Goal: Information Seeking & Learning: Learn about a topic

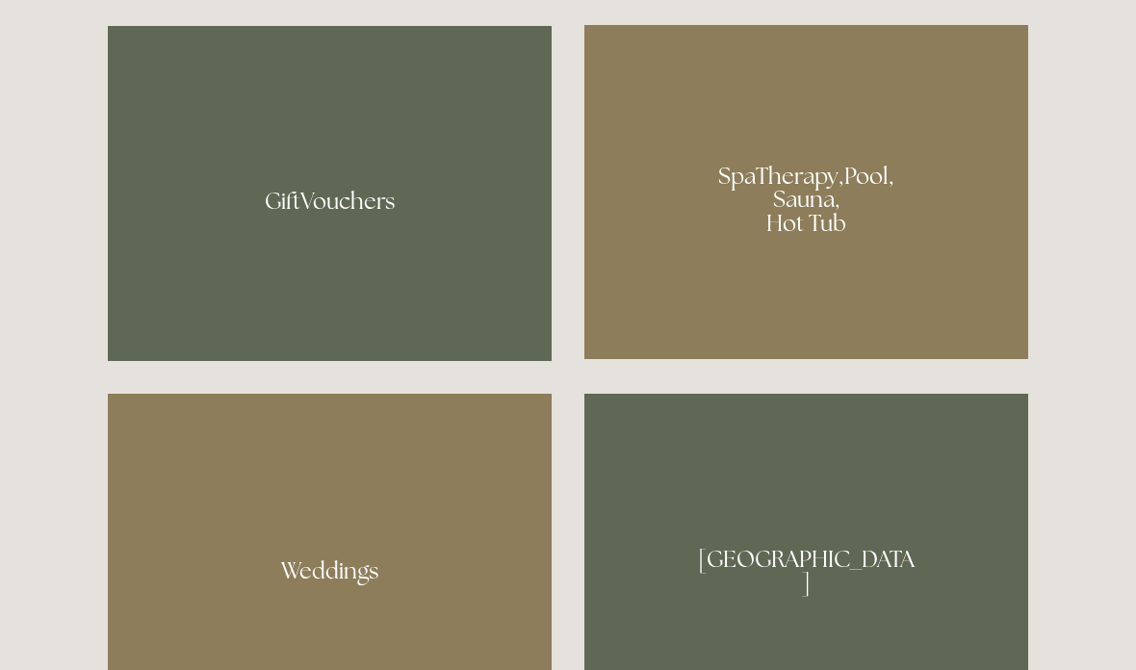
scroll to position [1482, 0]
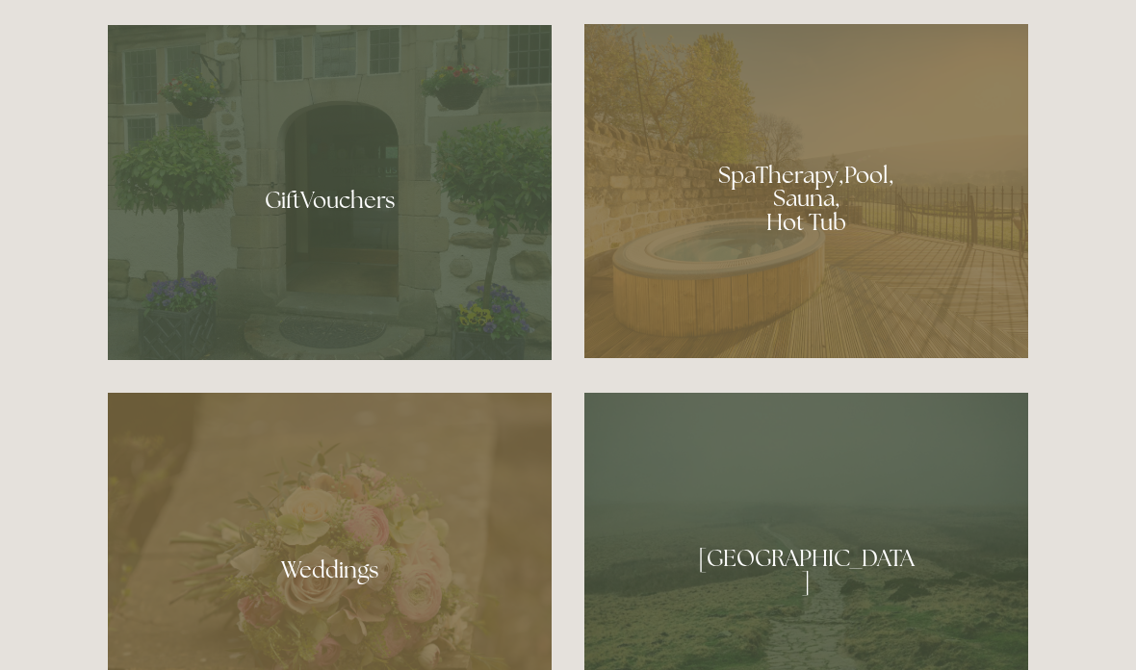
click at [780, 275] on div at bounding box center [806, 192] width 444 height 334
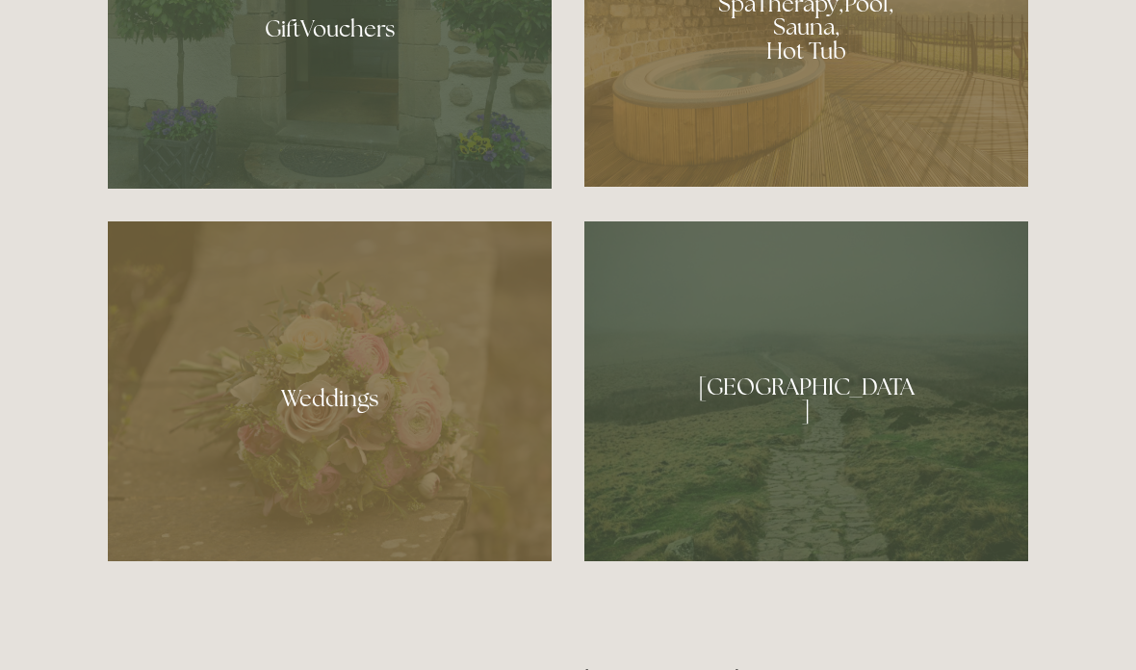
scroll to position [1678, 0]
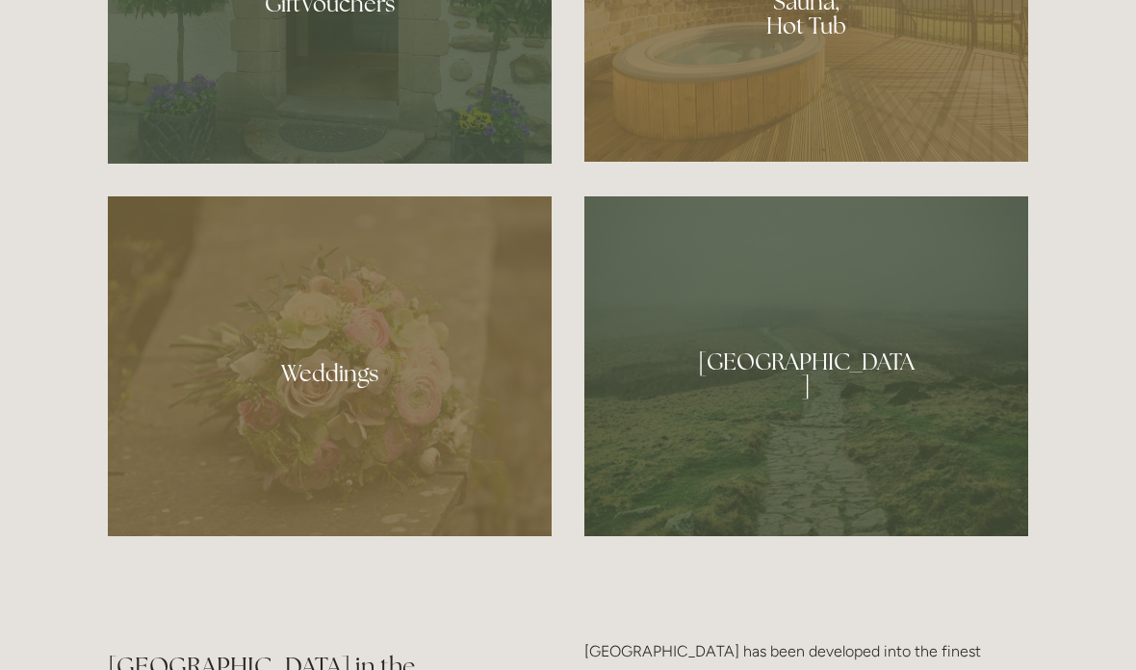
click at [395, 459] on div at bounding box center [330, 367] width 444 height 340
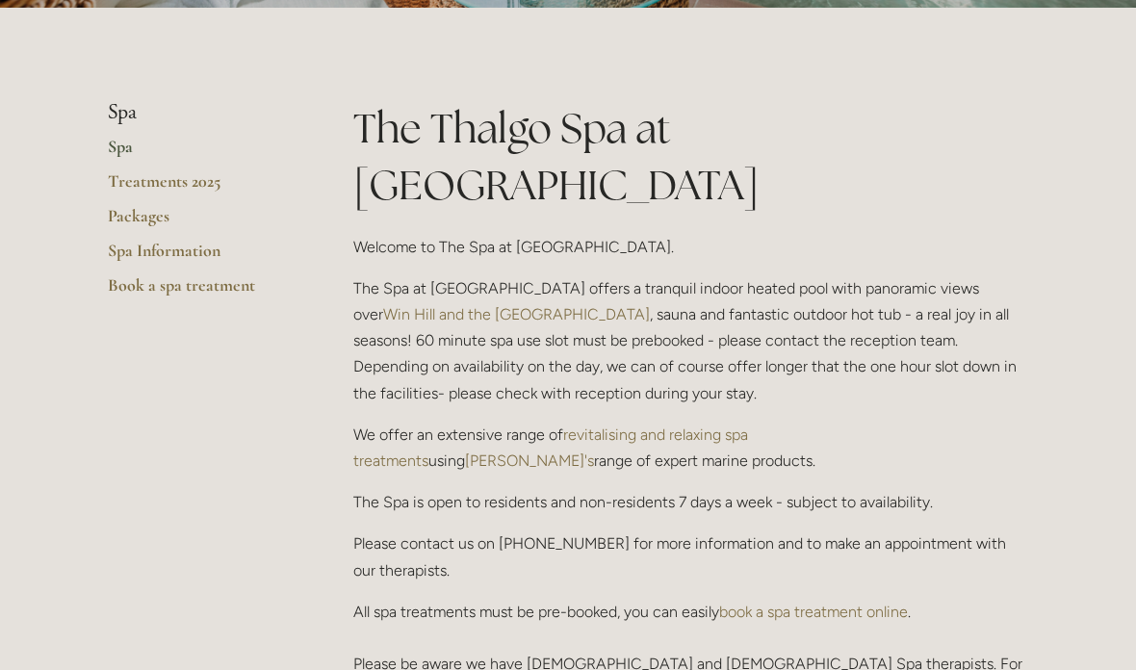
scroll to position [397, 0]
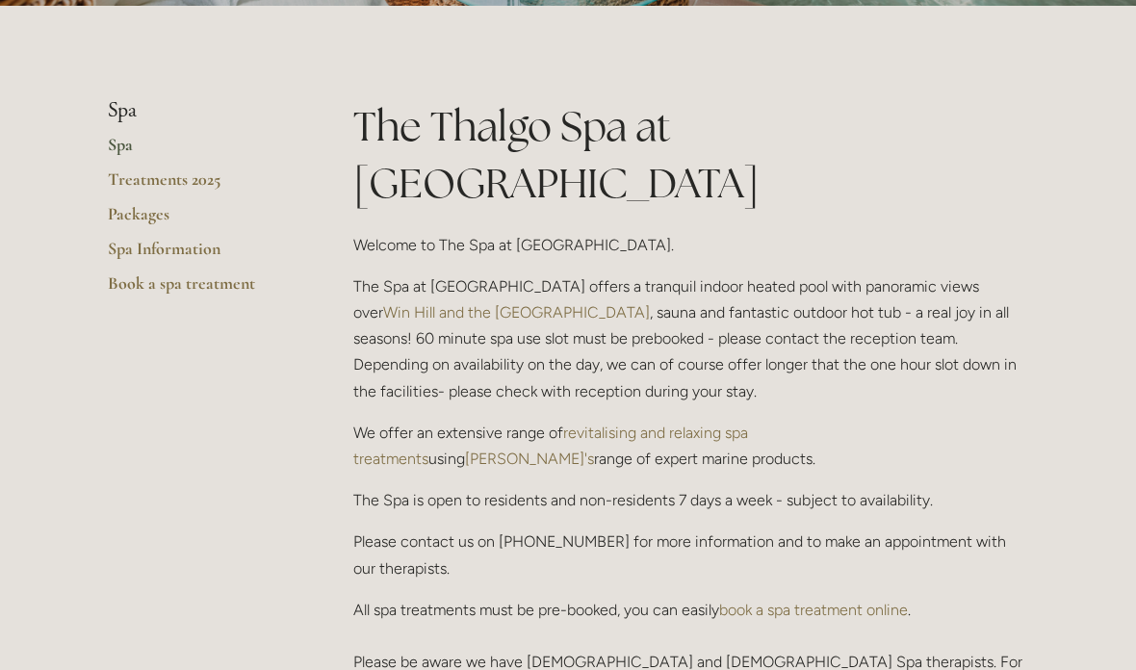
click at [187, 176] on link "Treatments 2025" at bounding box center [200, 186] width 184 height 35
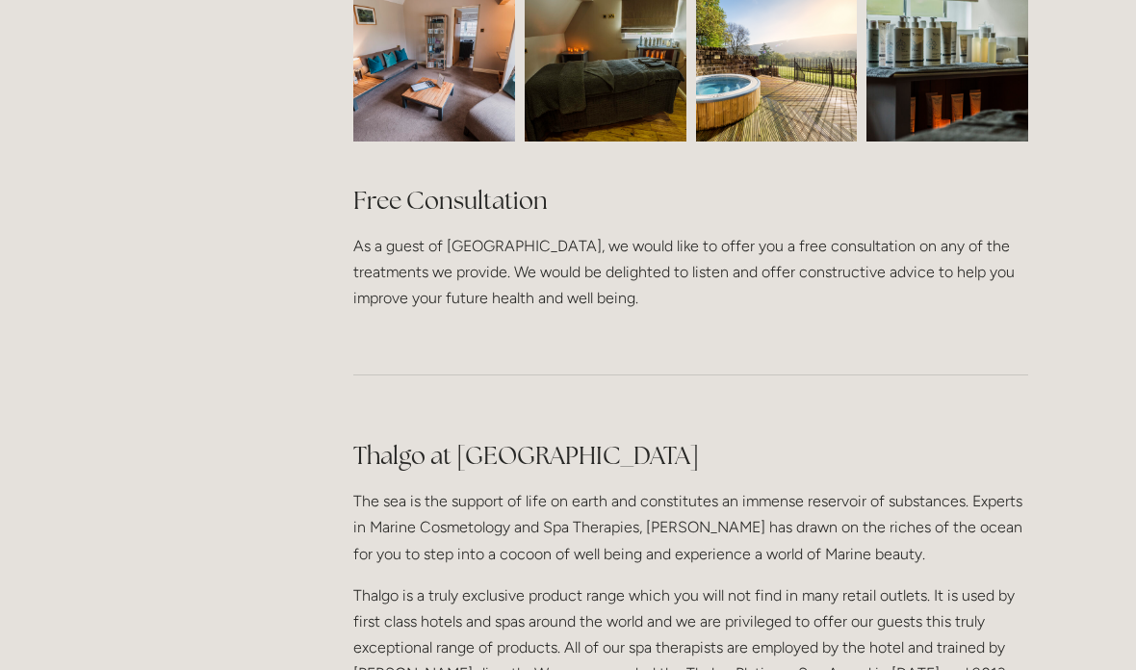
scroll to position [1400, 0]
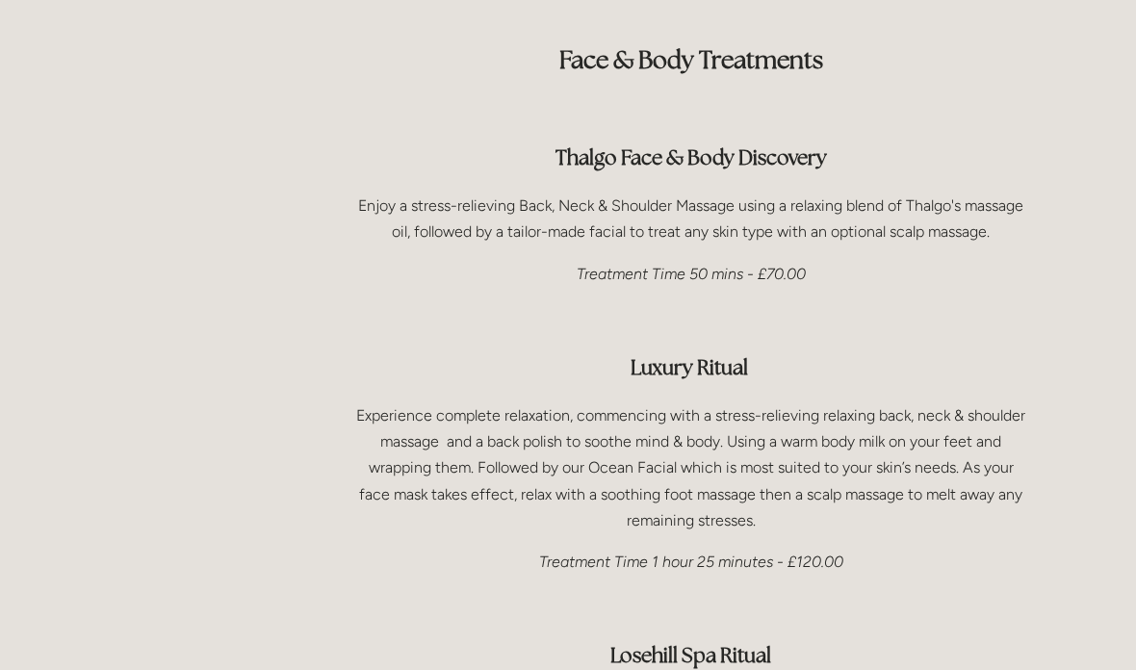
scroll to position [2754, 0]
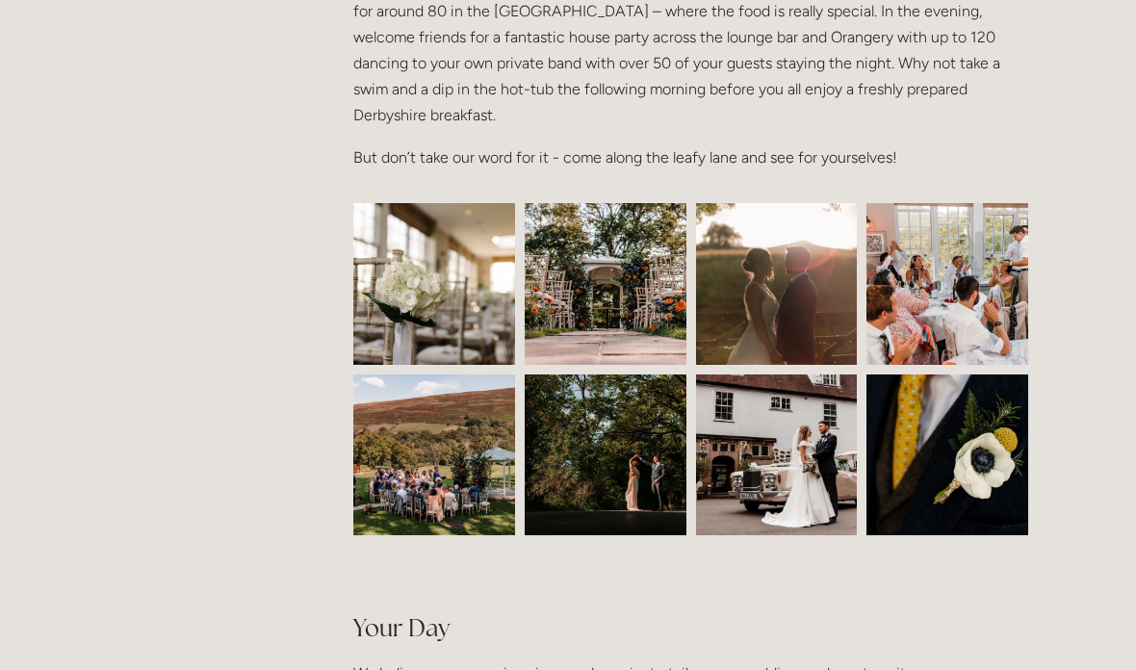
scroll to position [802, 0]
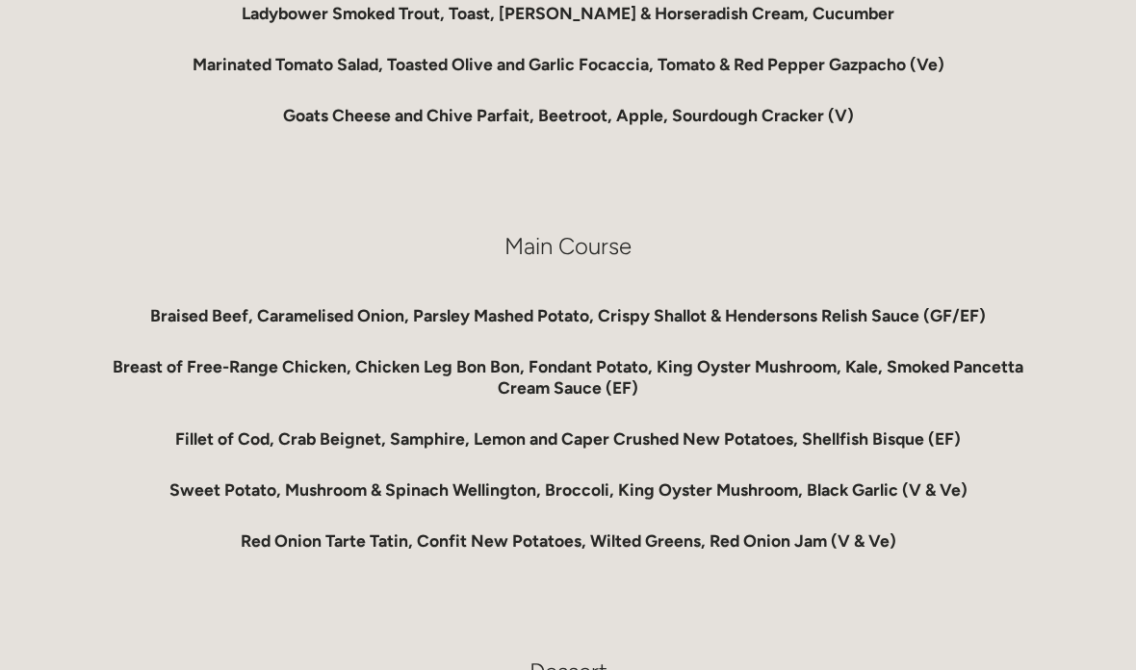
scroll to position [1229, 0]
